Goal: Task Accomplishment & Management: Complete application form

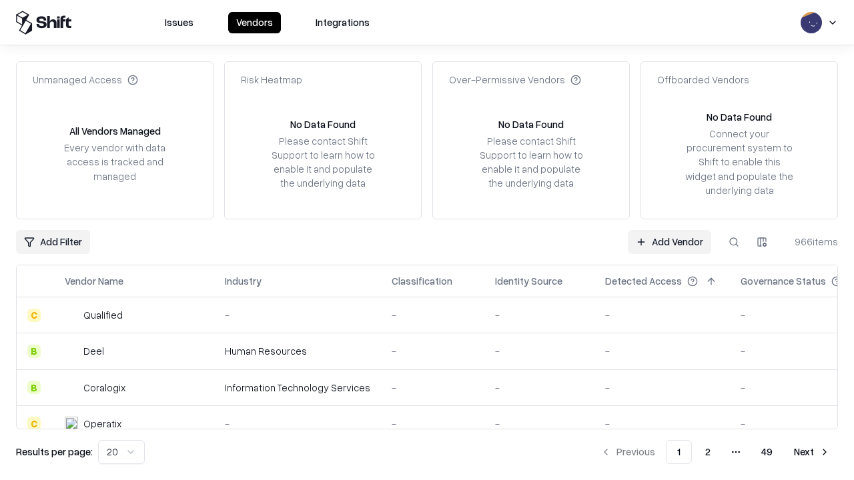
click at [669, 241] on link "Add Vendor" at bounding box center [669, 242] width 83 height 24
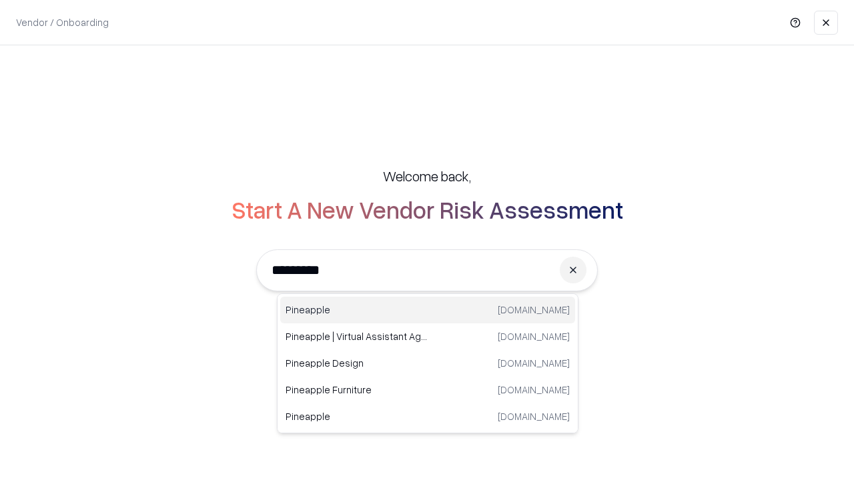
click at [428, 310] on div "Pineapple [DOMAIN_NAME]" at bounding box center [427, 310] width 295 height 27
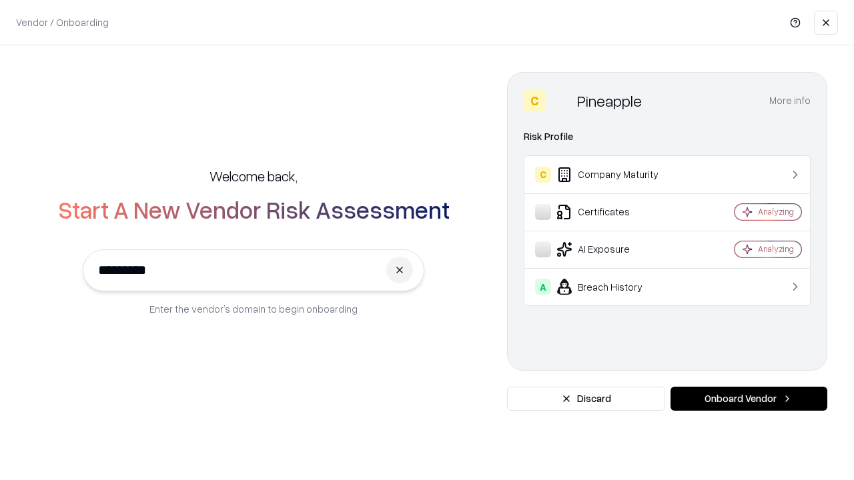
type input "*********"
click at [748, 399] on button "Onboard Vendor" at bounding box center [748, 399] width 157 height 24
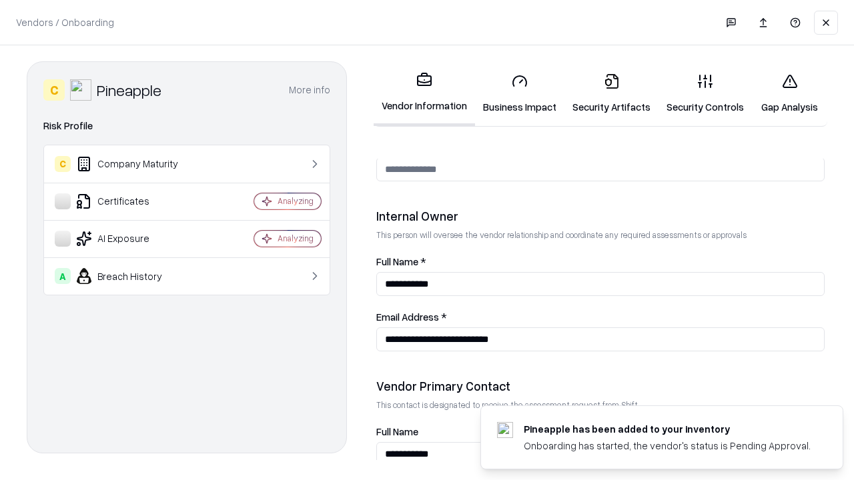
scroll to position [691, 0]
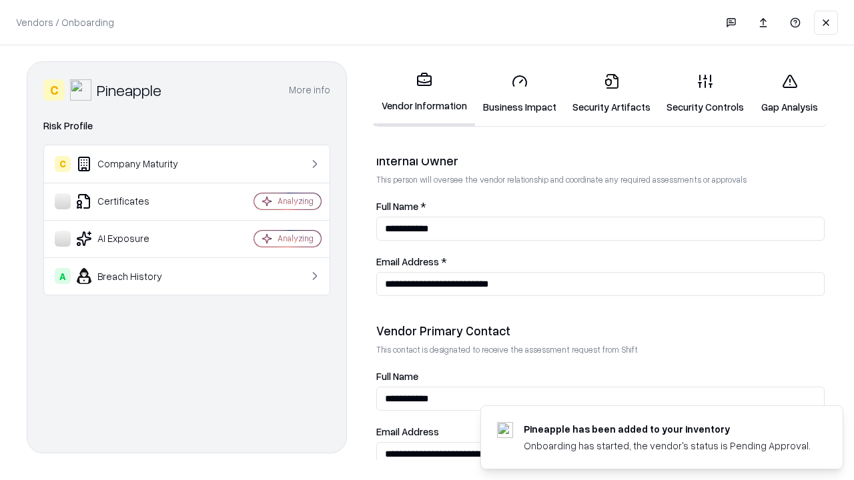
click at [520, 93] on link "Business Impact" at bounding box center [519, 94] width 89 height 62
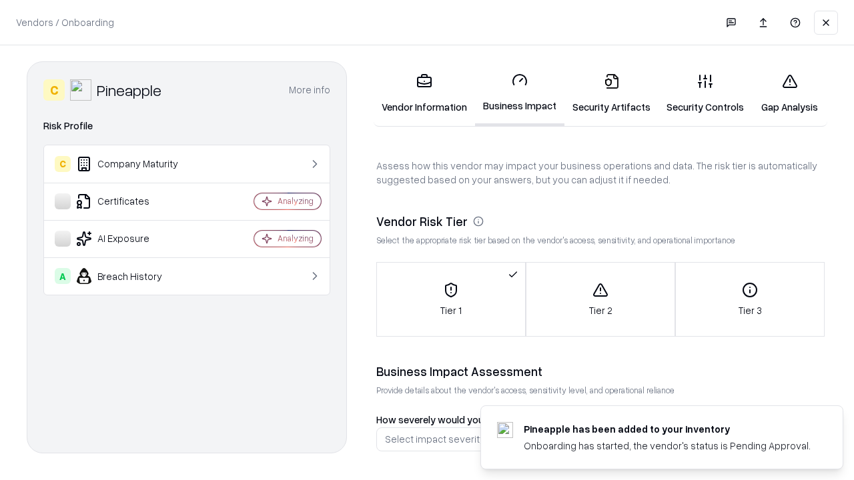
click at [789, 93] on link "Gap Analysis" at bounding box center [789, 94] width 75 height 62
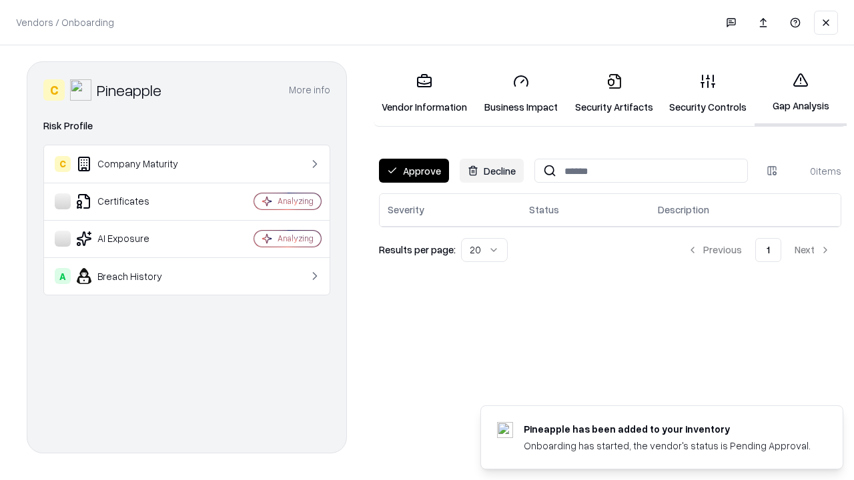
click at [414, 171] on button "Approve" at bounding box center [414, 171] width 70 height 24
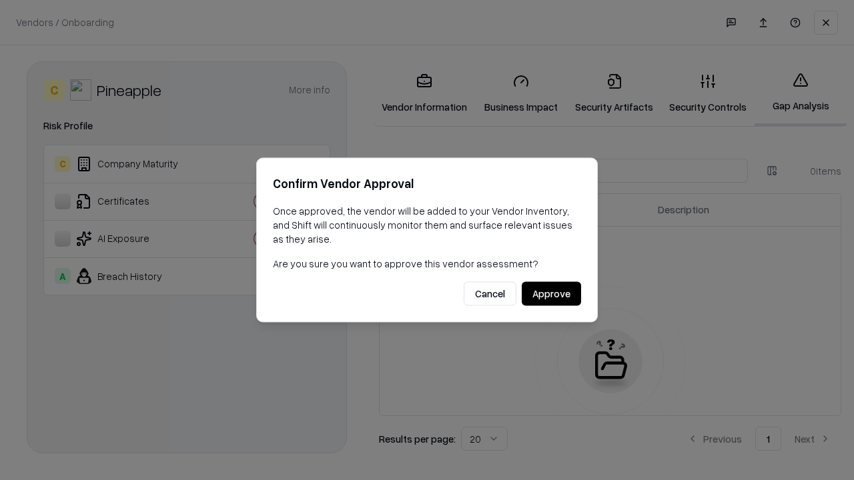
click at [551, 293] on button "Approve" at bounding box center [551, 294] width 59 height 24
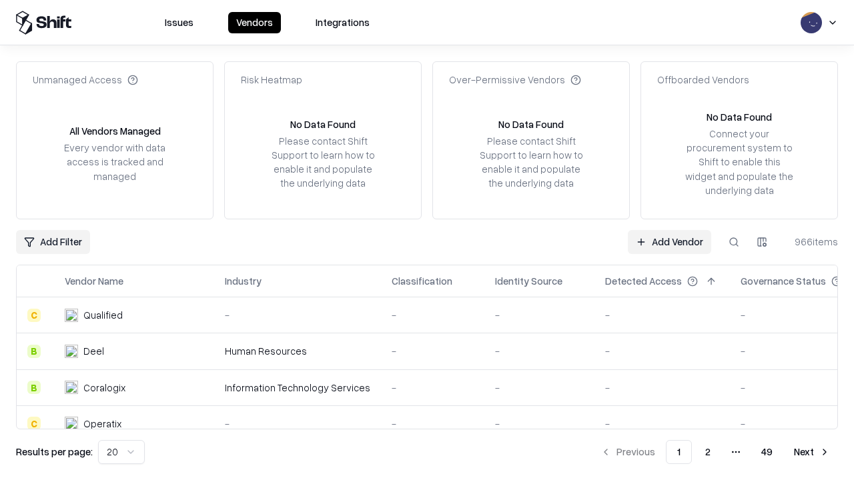
type input "*********"
click at [669, 241] on link "Add Vendor" at bounding box center [669, 242] width 83 height 24
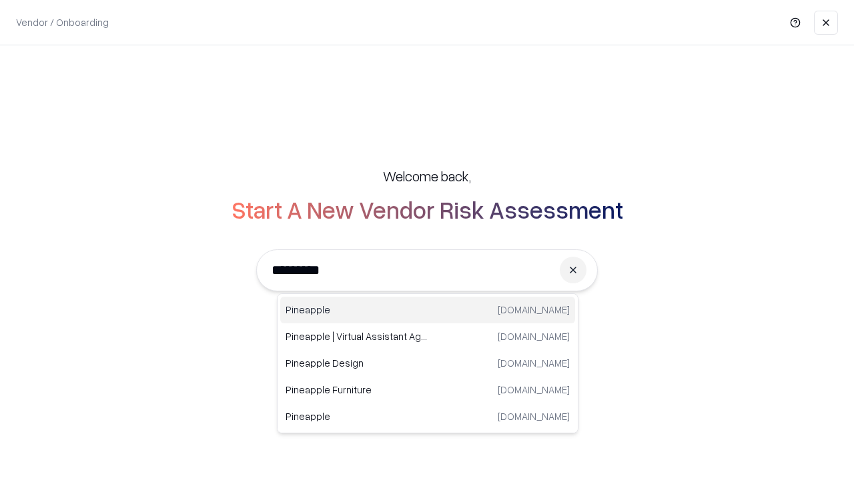
click at [428, 310] on div "Pineapple [DOMAIN_NAME]" at bounding box center [427, 310] width 295 height 27
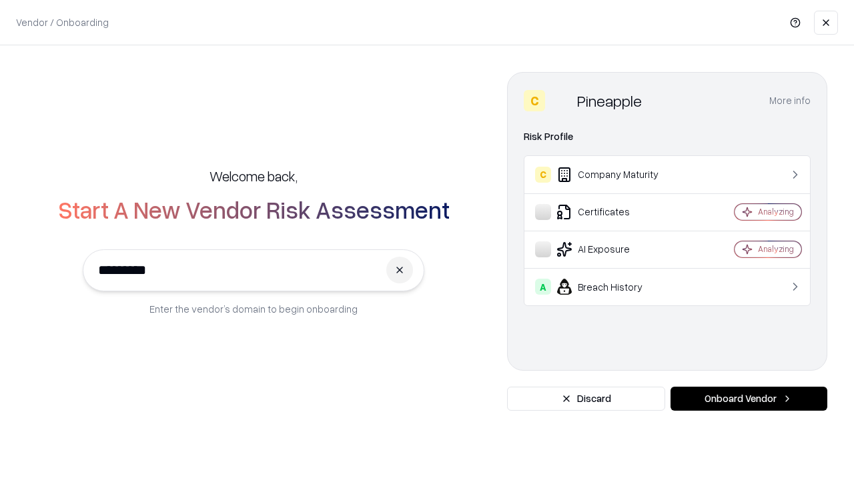
type input "*********"
click at [748, 399] on button "Onboard Vendor" at bounding box center [748, 399] width 157 height 24
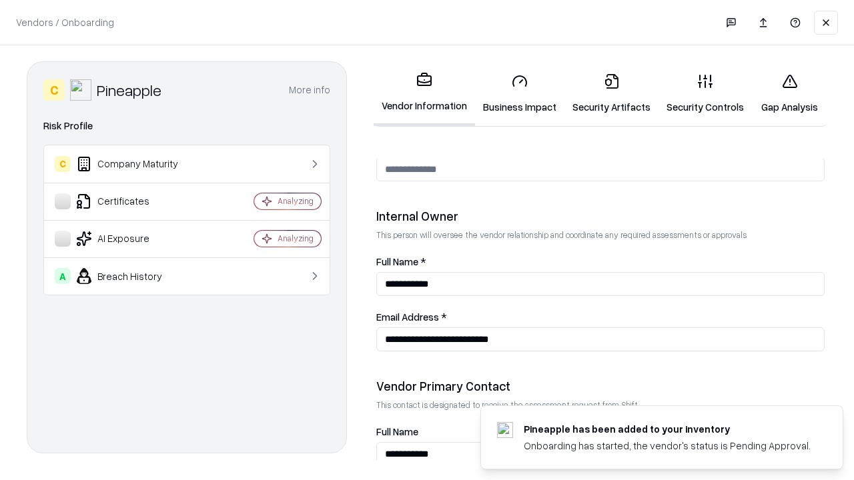
scroll to position [691, 0]
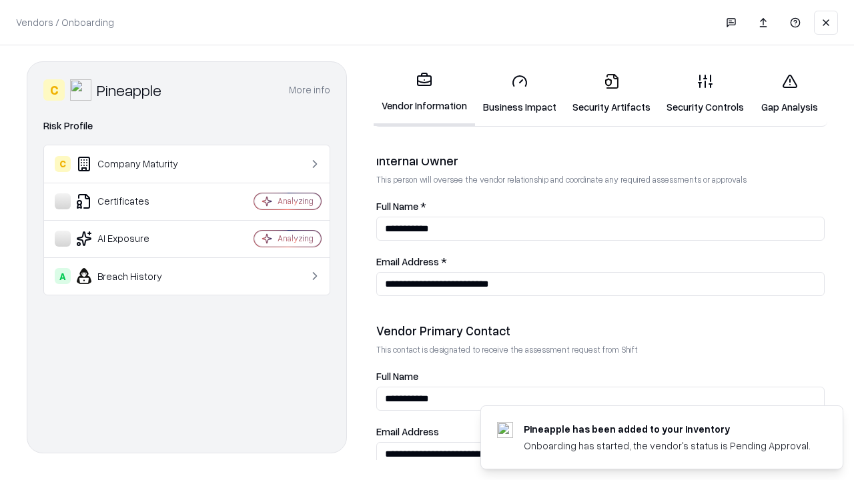
click at [789, 93] on link "Gap Analysis" at bounding box center [789, 94] width 75 height 62
